Goal: Task Accomplishment & Management: Manage account settings

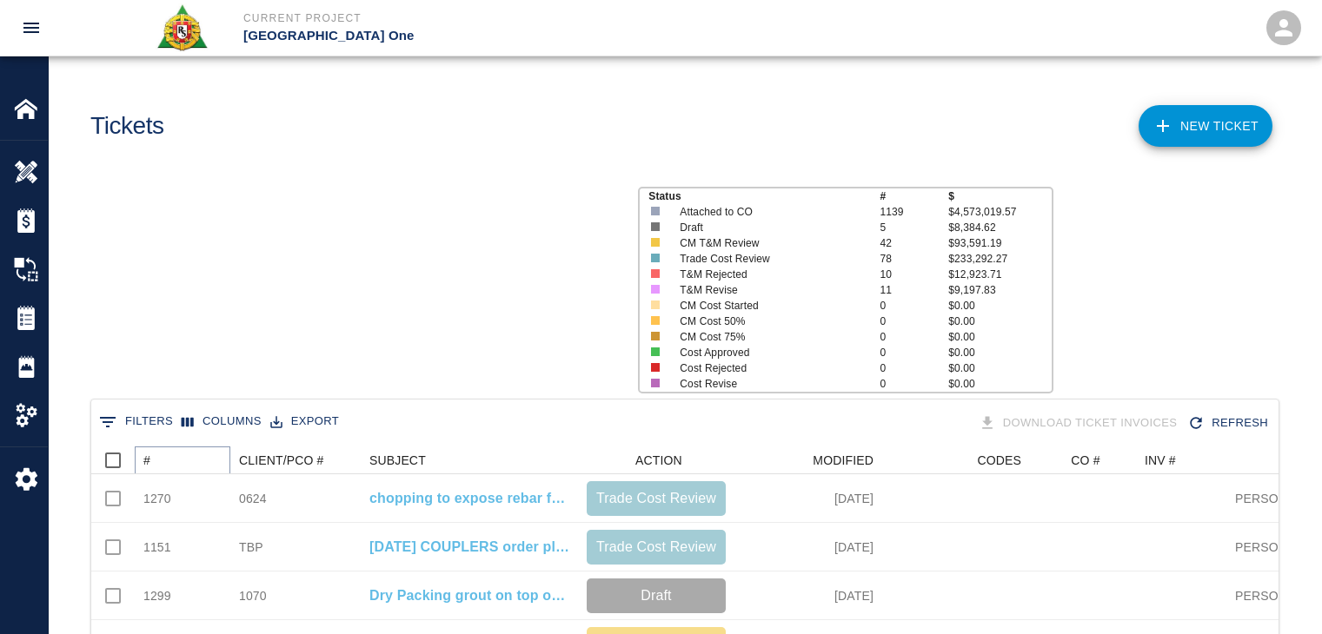
click at [165, 453] on icon "Sort" at bounding box center [163, 461] width 16 height 16
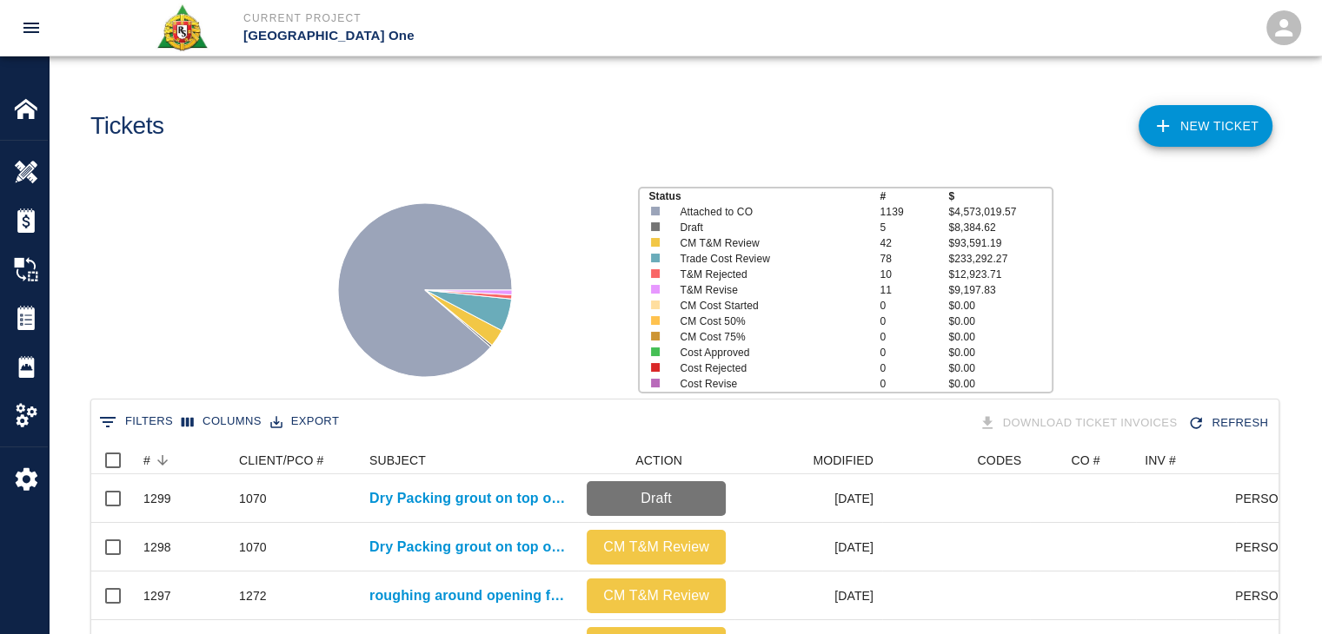
click at [191, 355] on div "Status # $ Attached to CO 1139 $4,573,019.57 Draft 5 $8,384.62 CM T&M Review 42…" at bounding box center [678, 283] width 1286 height 231
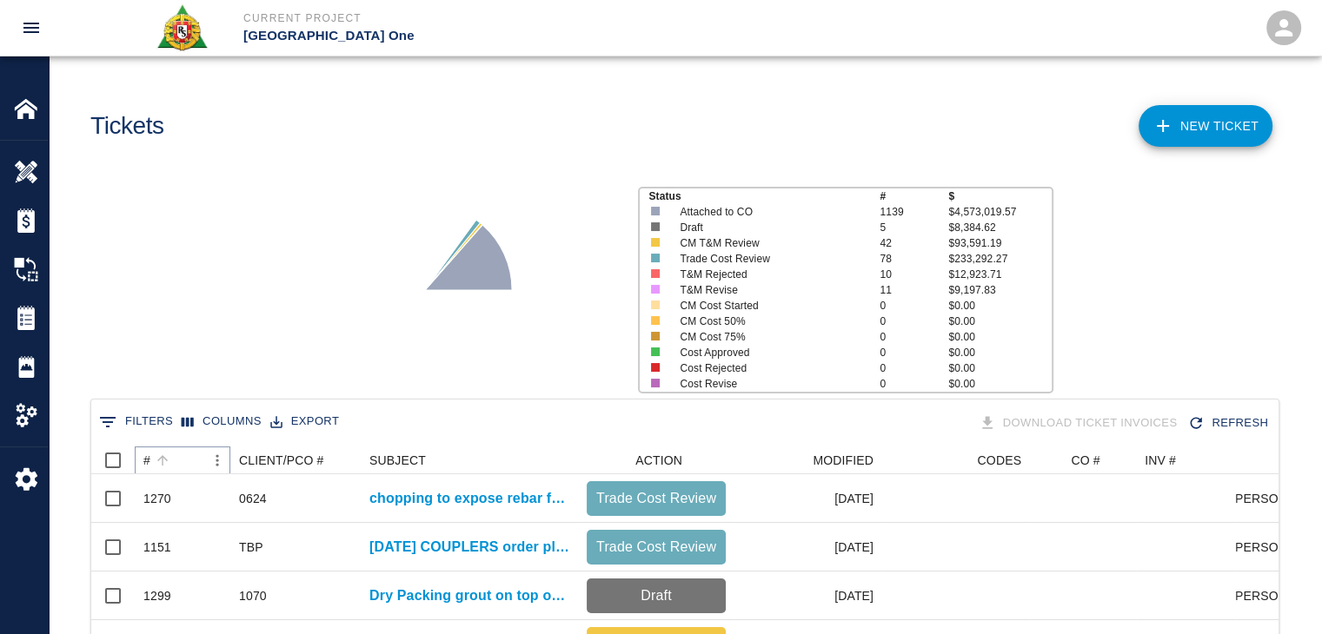
click at [168, 460] on icon "Sort" at bounding box center [163, 461] width 16 height 16
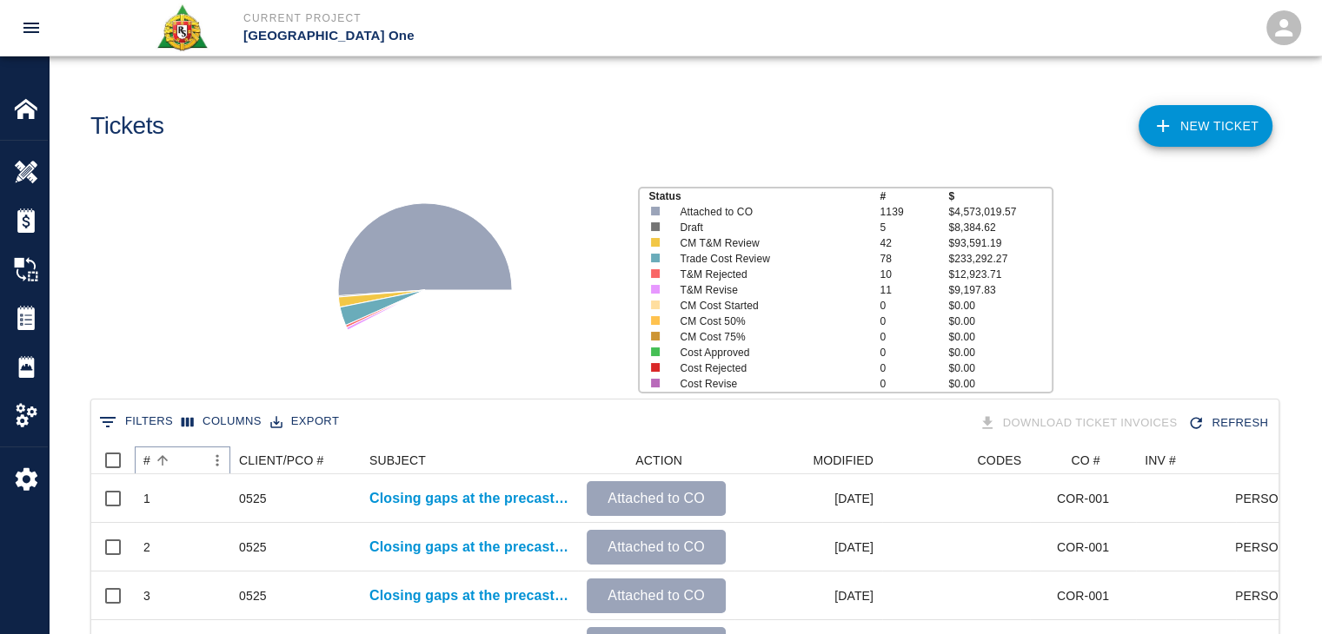
click at [168, 460] on icon "Sort" at bounding box center [163, 461] width 16 height 16
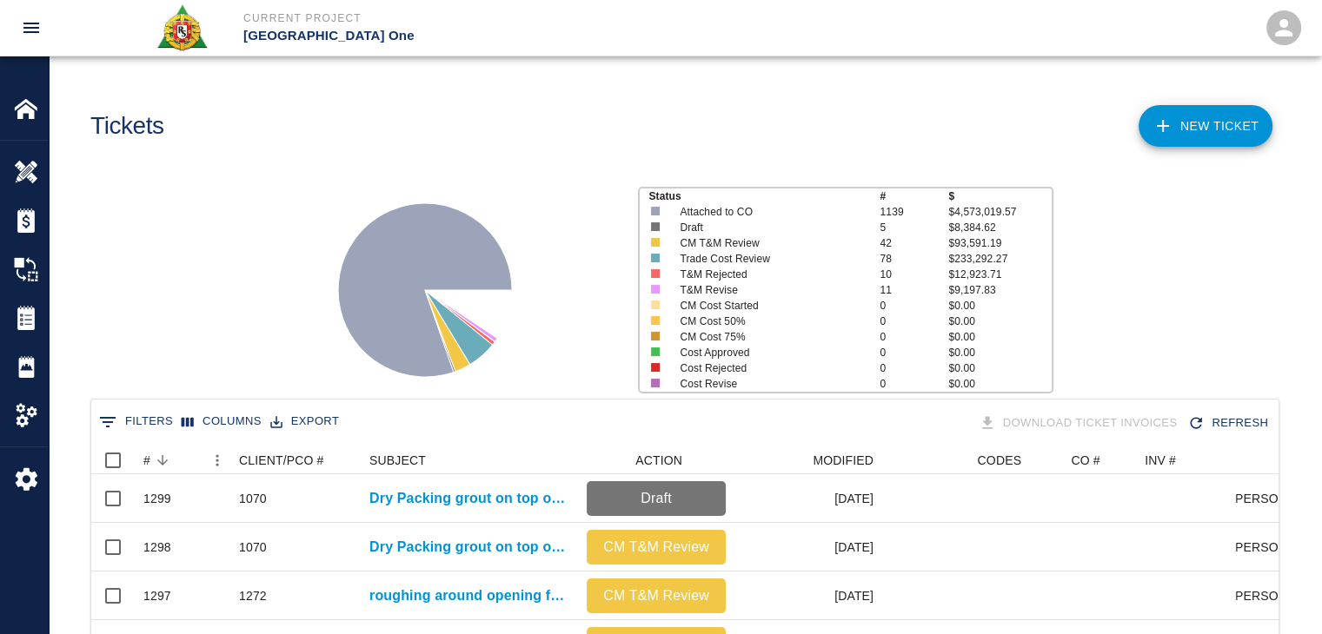
click at [198, 352] on div "Status # $ Attached to CO 1139 $4,573,019.57 Draft 5 $8,384.62 CM T&M Review 42…" at bounding box center [678, 283] width 1286 height 231
click at [591, 131] on div "Tickets" at bounding box center [376, 119] width 601 height 70
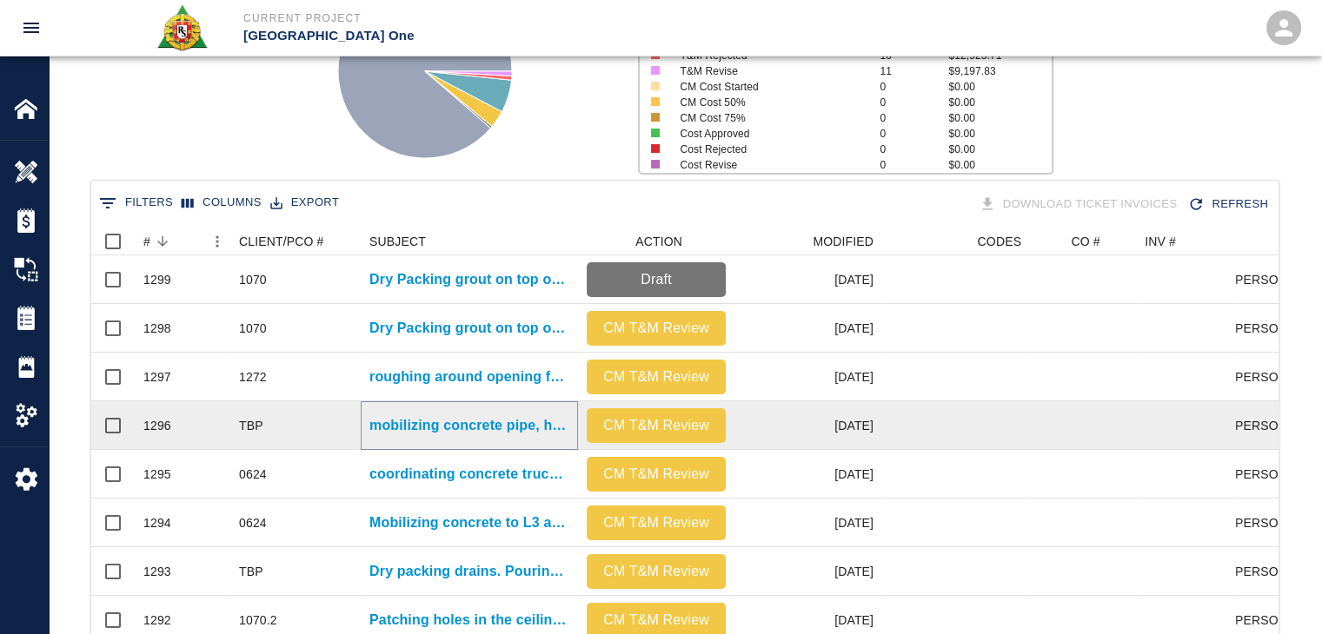
click at [428, 423] on p "mobilizing concrete pipe, hoses and hardware and start assembly and tending con…" at bounding box center [469, 425] width 200 height 21
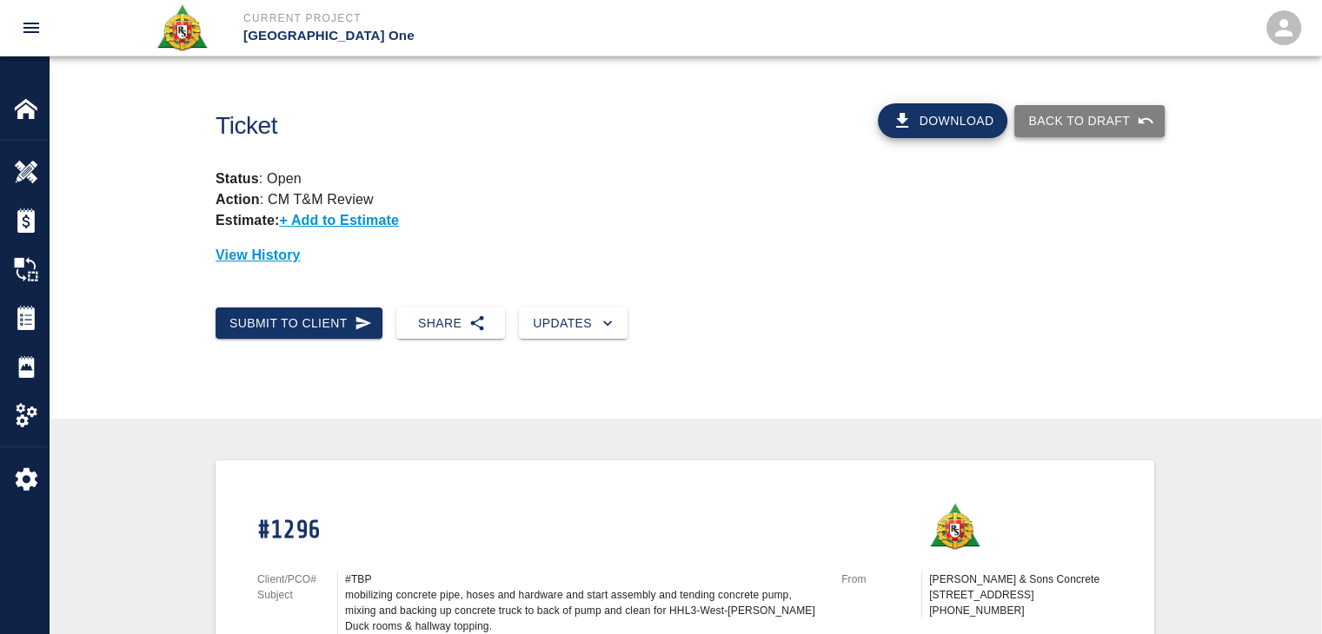
click at [1043, 123] on button "Back to Draft" at bounding box center [1089, 121] width 150 height 32
